Goal: Navigation & Orientation: Find specific page/section

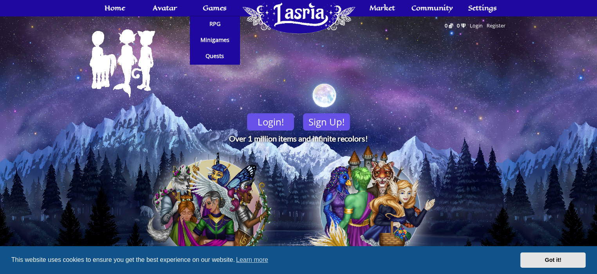
drag, startPoint x: 274, startPoint y: 6, endPoint x: 148, endPoint y: 149, distance: 191.1
click at [148, 149] on img at bounding box center [210, 210] width 141 height 136
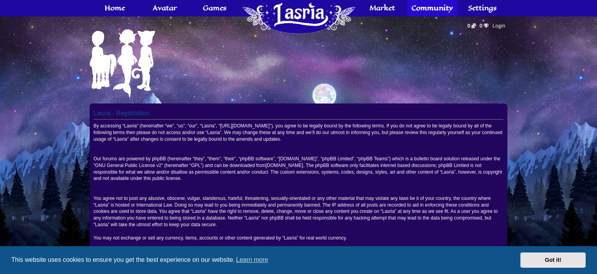
drag, startPoint x: 0, startPoint y: 0, endPoint x: 366, endPoint y: 65, distance: 371.3
click at [289, 14] on span "Home" at bounding box center [298, 17] width 117 height 36
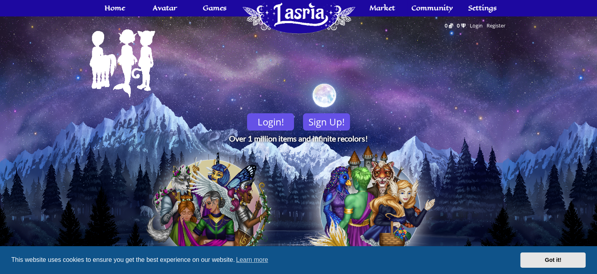
drag, startPoint x: 0, startPoint y: 0, endPoint x: 289, endPoint y: 14, distance: 288.9
click at [289, 14] on span "Home" at bounding box center [298, 17] width 117 height 36
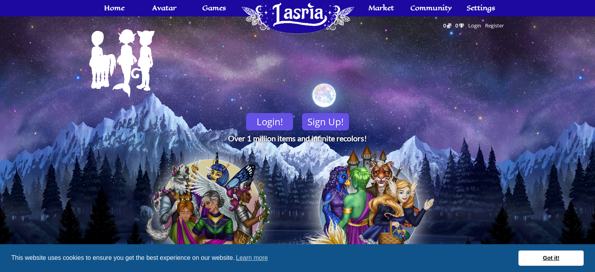
click at [562, 255] on link "Got it!" at bounding box center [551, 259] width 65 height 16
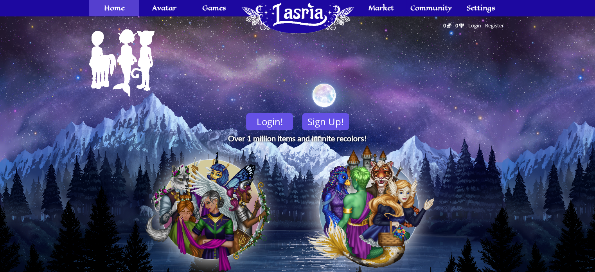
click at [125, 11] on link "Home" at bounding box center [114, 8] width 50 height 16
click at [481, 5] on span "Settings" at bounding box center [481, 8] width 29 height 6
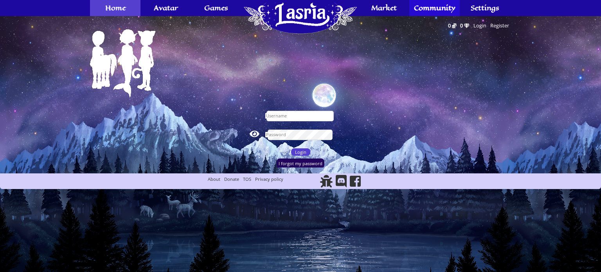
click at [132, 15] on link "Home" at bounding box center [115, 8] width 51 height 16
